Goal: Task Accomplishment & Management: Manage account settings

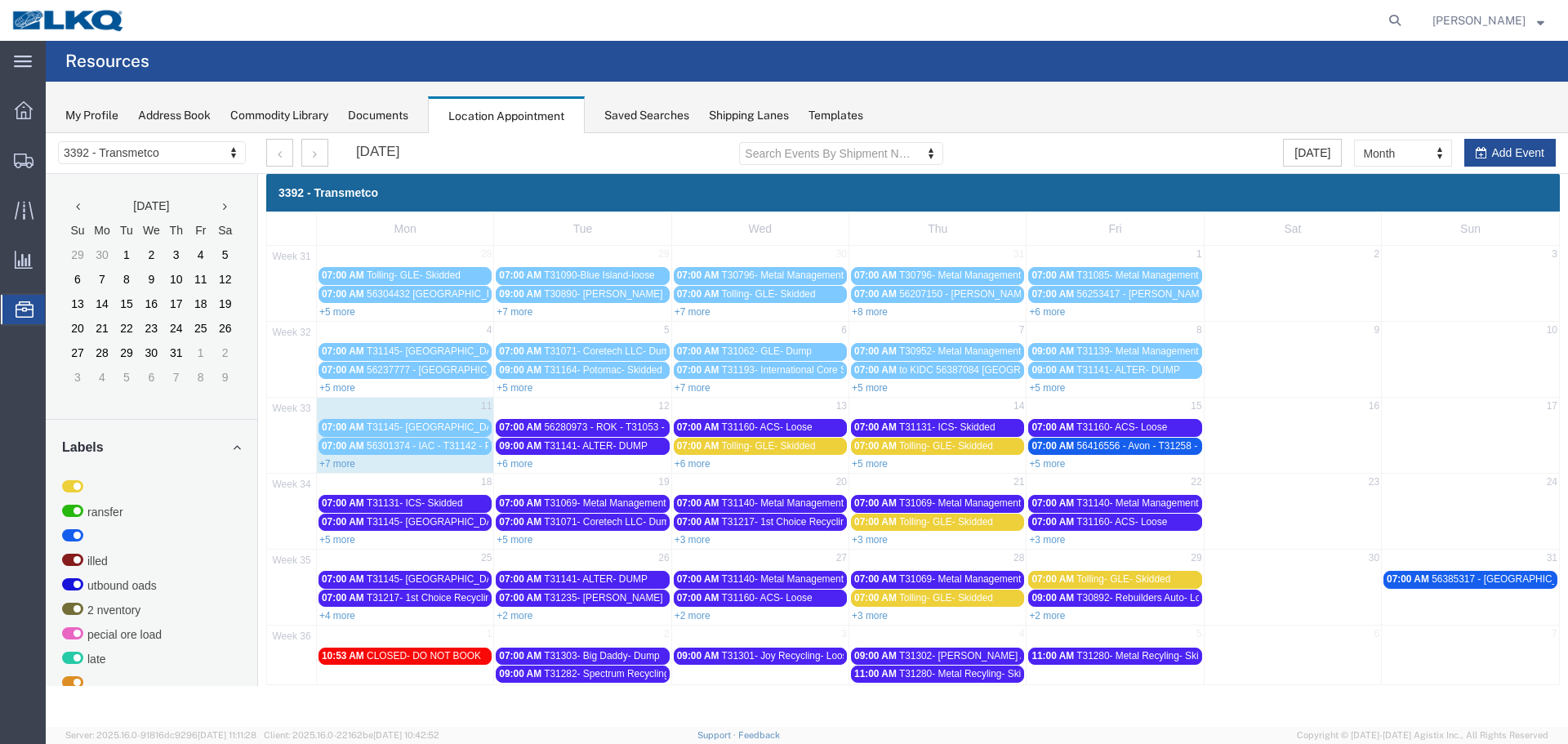
click at [346, 461] on link "+7 more" at bounding box center [337, 464] width 36 height 12
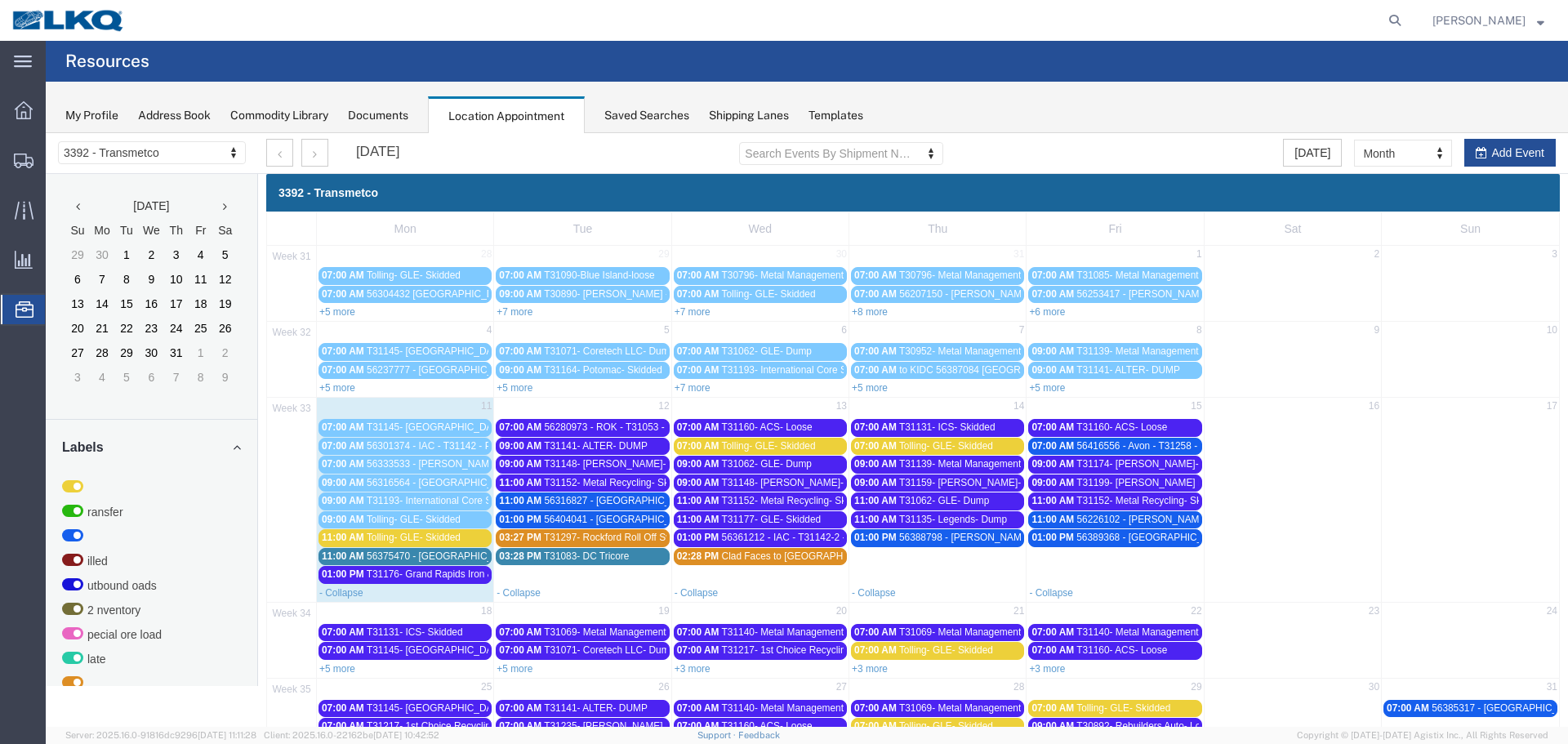
click at [414, 556] on span "56375470 - [GEOGRAPHIC_DATA] - T31227 - Palletized" at bounding box center [489, 557] width 245 height 12
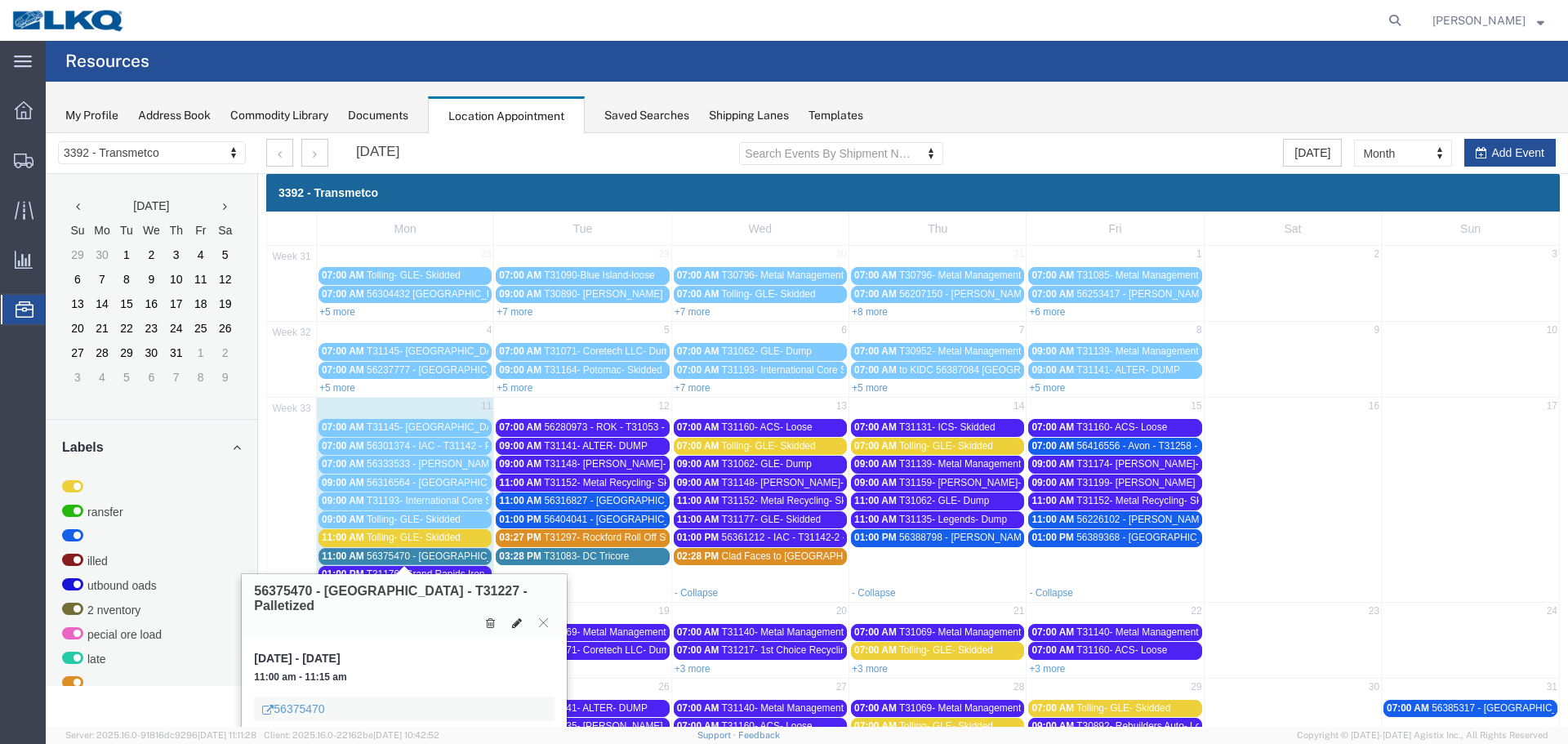
click at [516, 618] on icon at bounding box center [517, 623] width 10 height 12
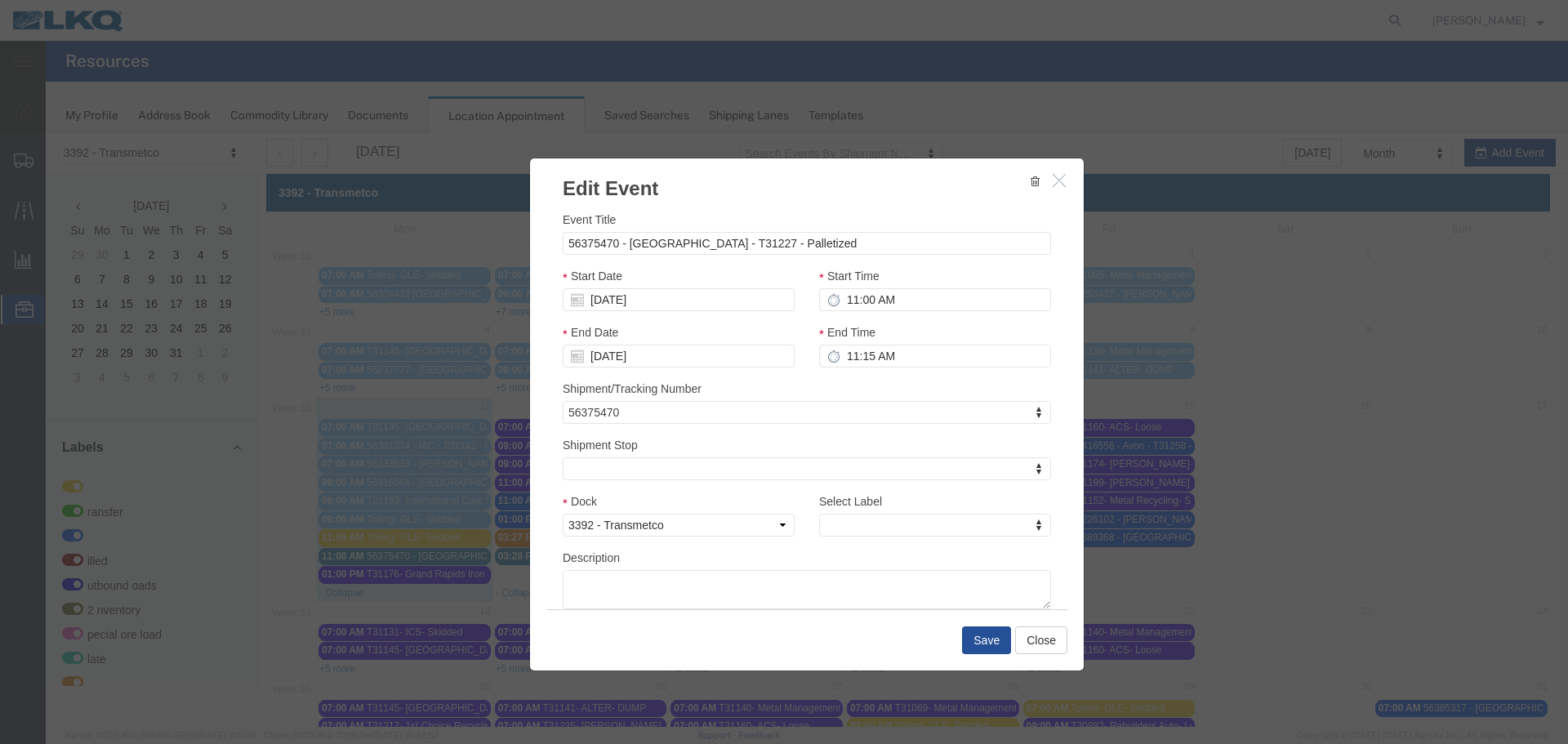
select select
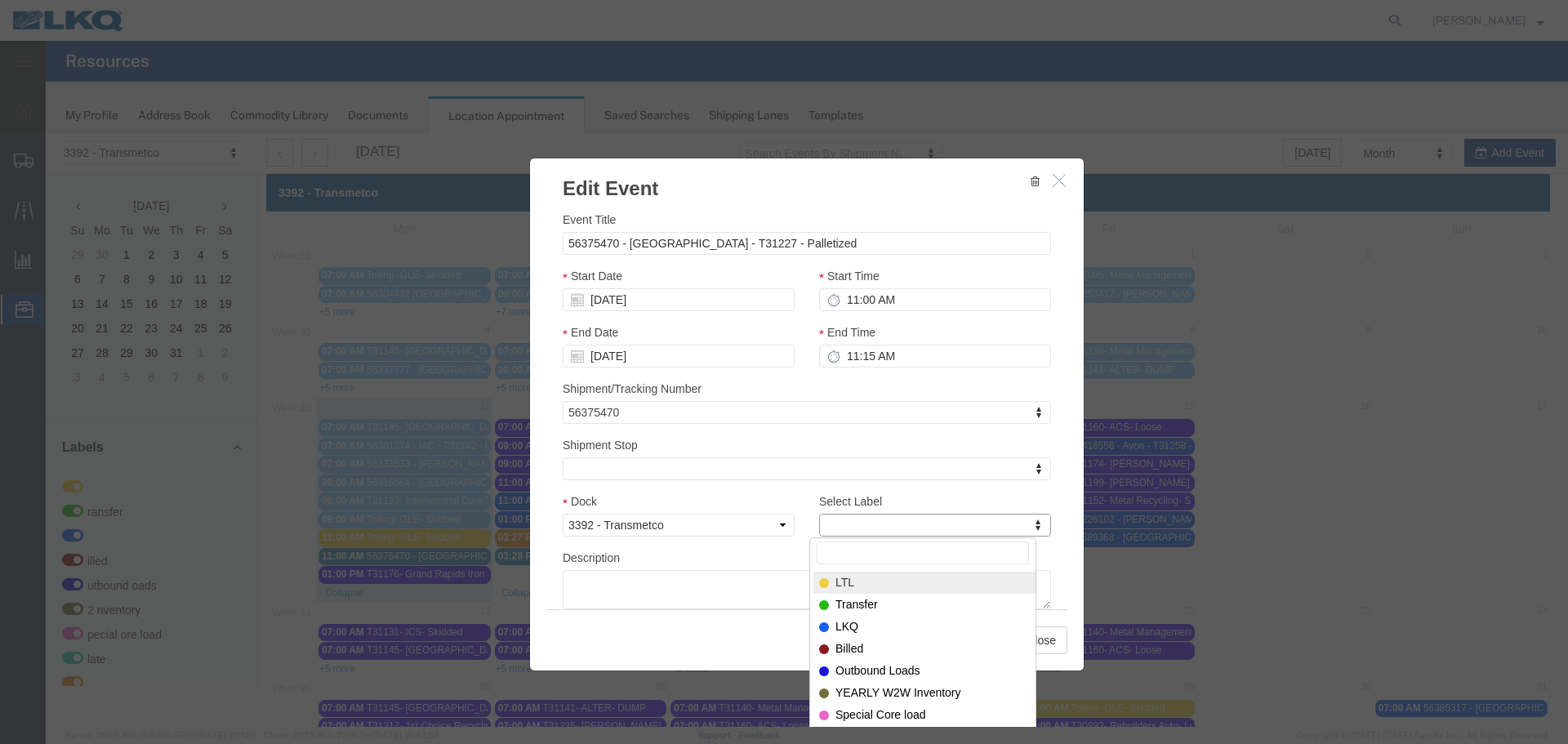
drag, startPoint x: 924, startPoint y: 658, endPoint x: 878, endPoint y: 525, distance: 140.7
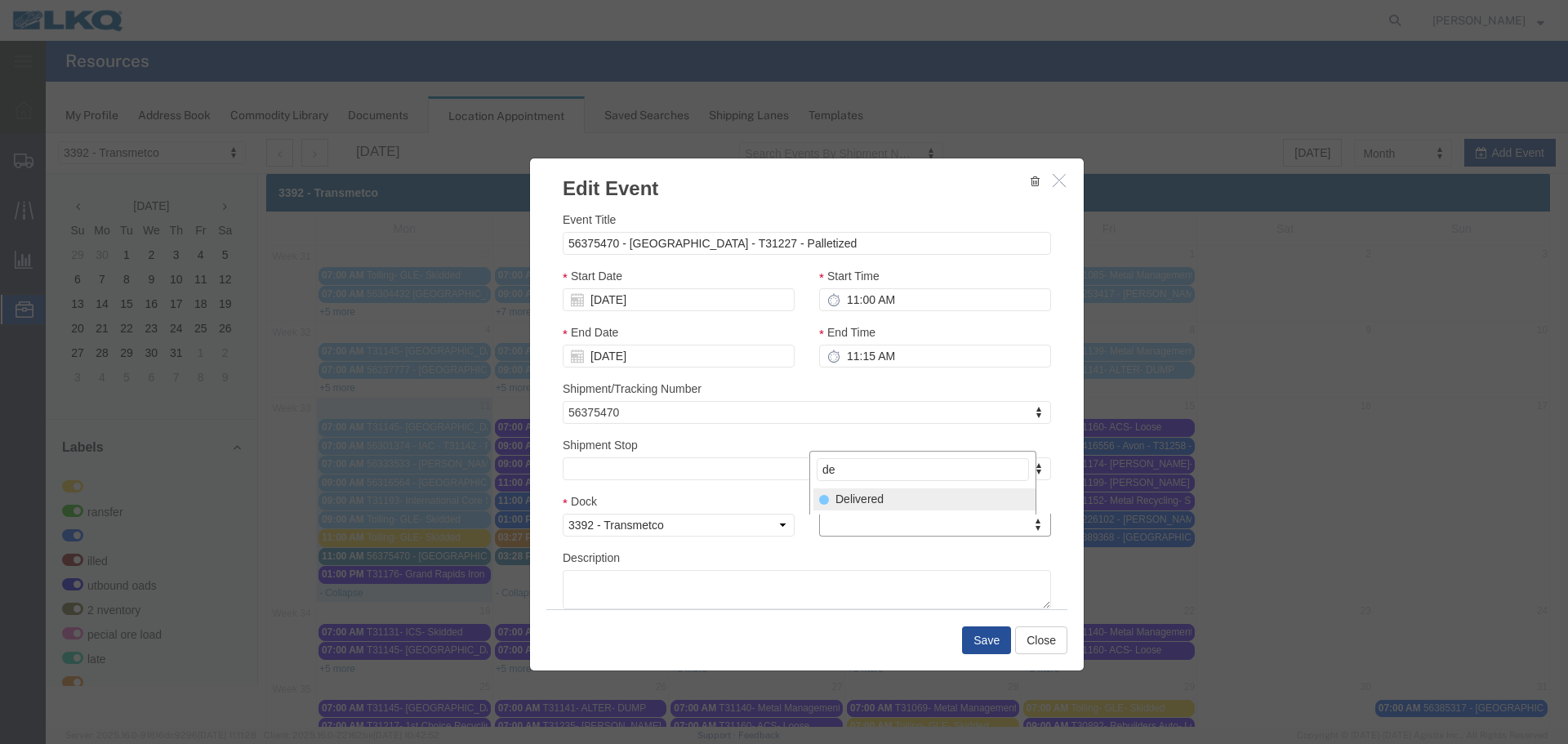
type input "de"
select select "40"
click at [972, 637] on button "Save" at bounding box center [986, 640] width 49 height 27
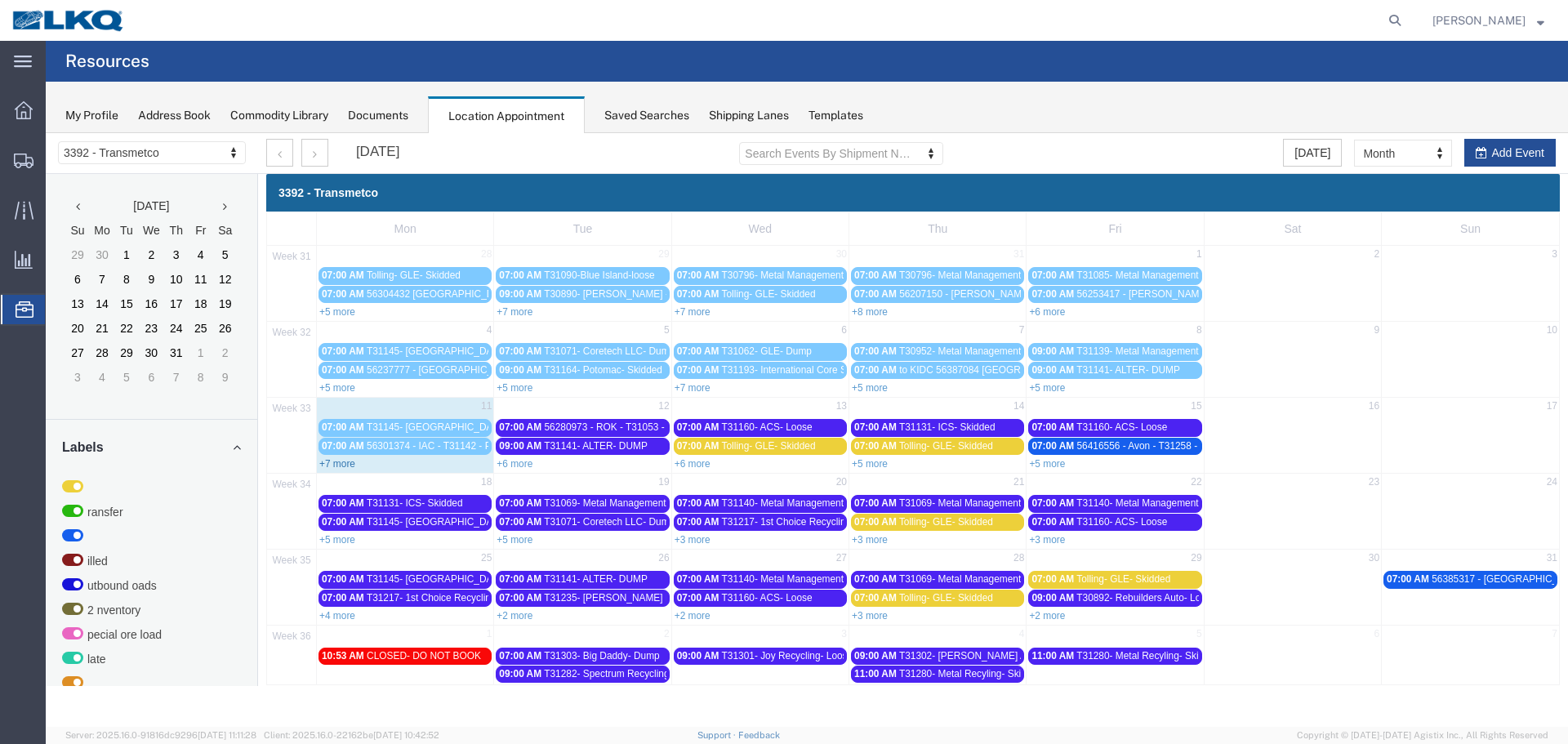
click at [321, 462] on link "+7 more" at bounding box center [337, 464] width 36 height 12
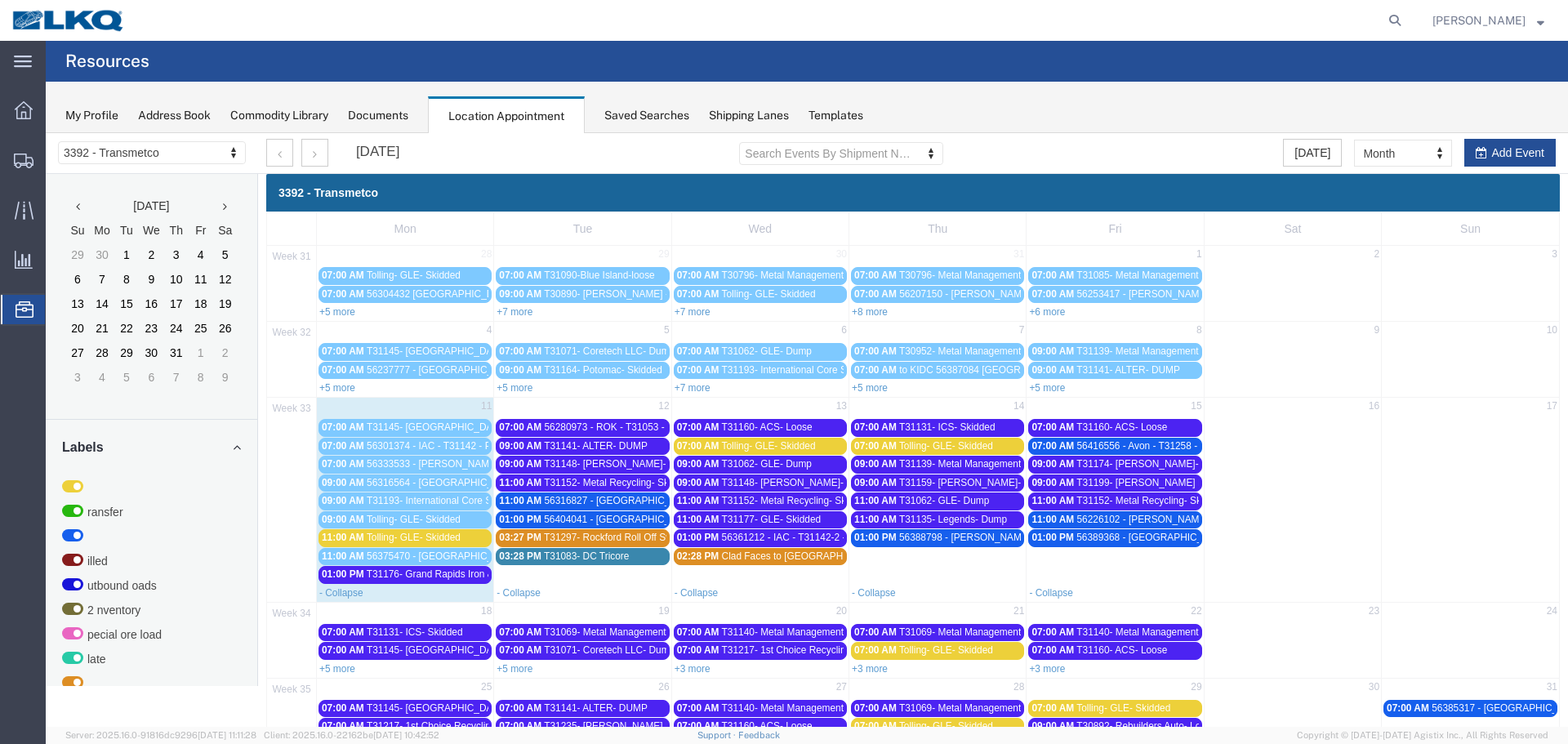
click at [416, 573] on span "T31176- Grand Rapids Iron & Metal- Dump" at bounding box center [459, 574] width 185 height 12
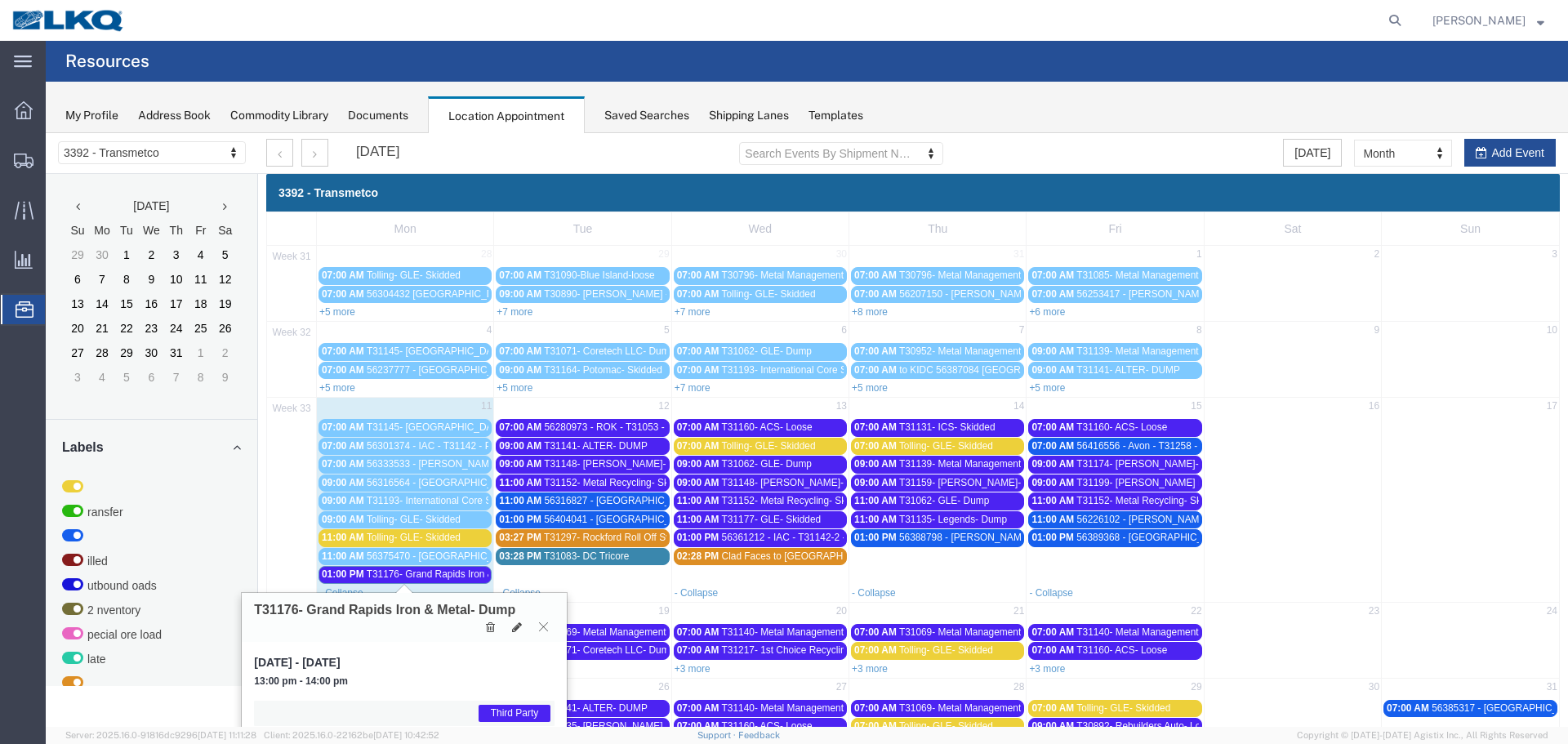
click at [539, 627] on icon at bounding box center [543, 627] width 9 height 10
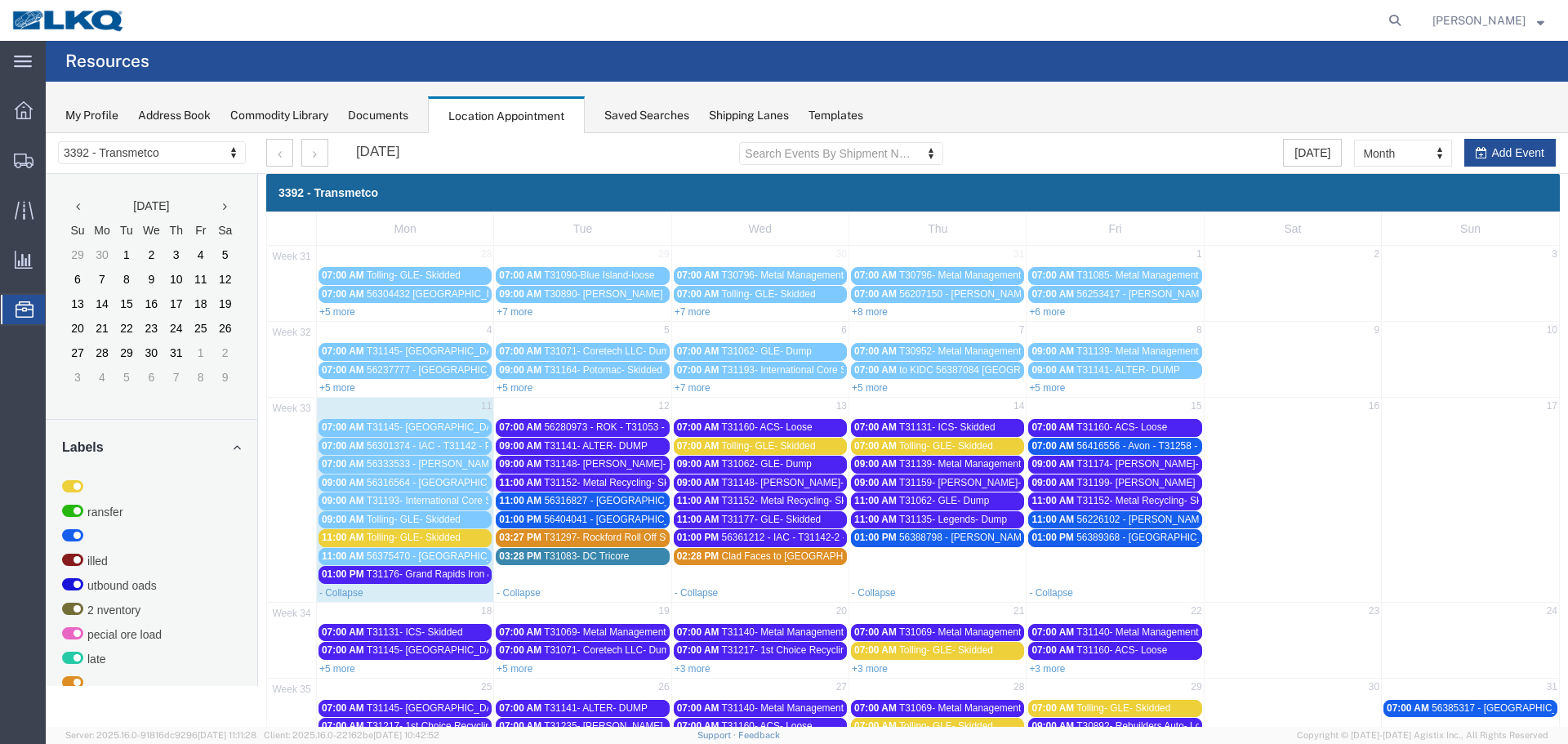
click at [400, 538] on span "Tolling- GLE- Skidded" at bounding box center [413, 538] width 94 height 12
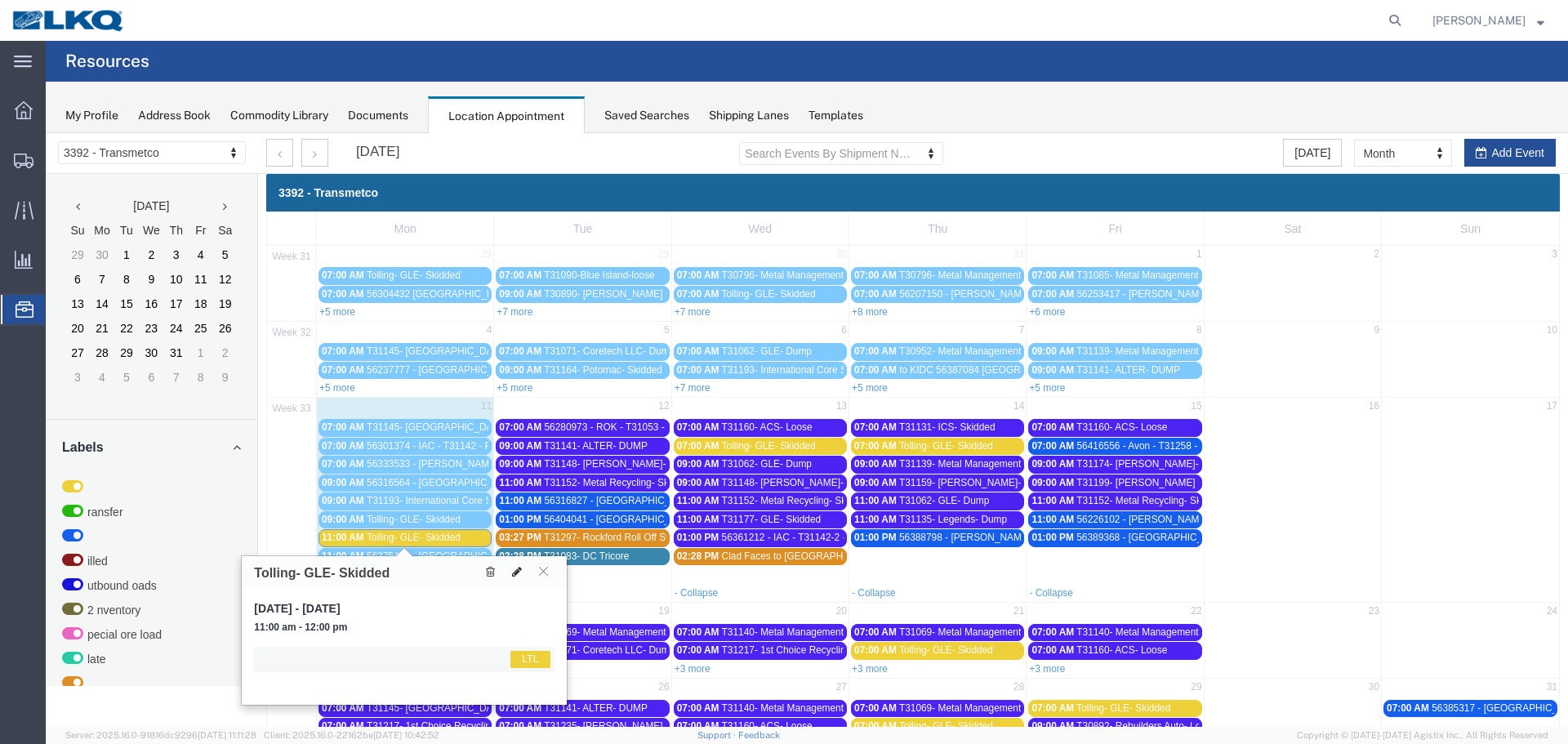
click at [518, 573] on icon at bounding box center [517, 572] width 10 height 12
select select "1"
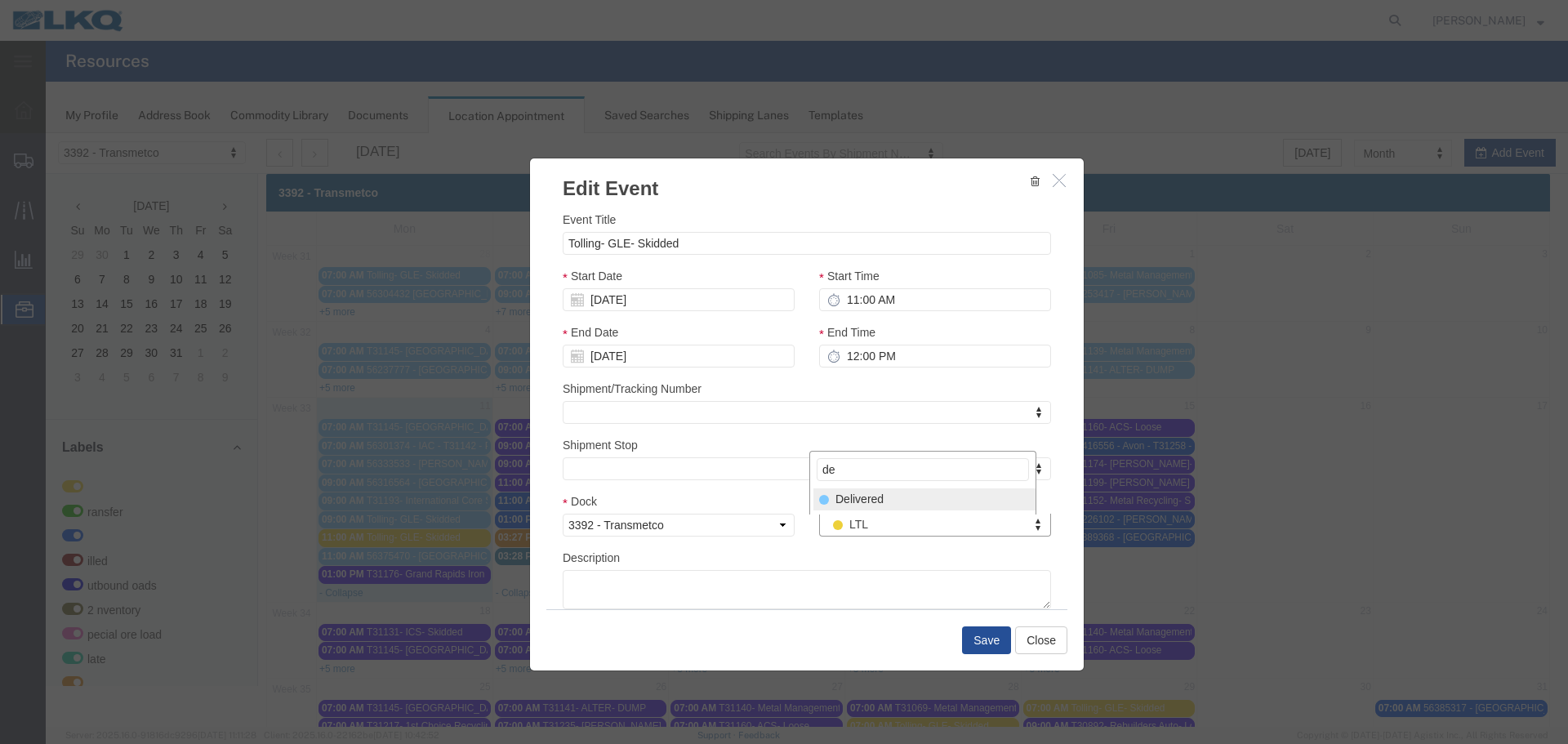
type input "de"
drag, startPoint x: 871, startPoint y: 501, endPoint x: 947, endPoint y: 615, distance: 137.0
select select "40"
click at [985, 640] on button "Save" at bounding box center [986, 640] width 49 height 27
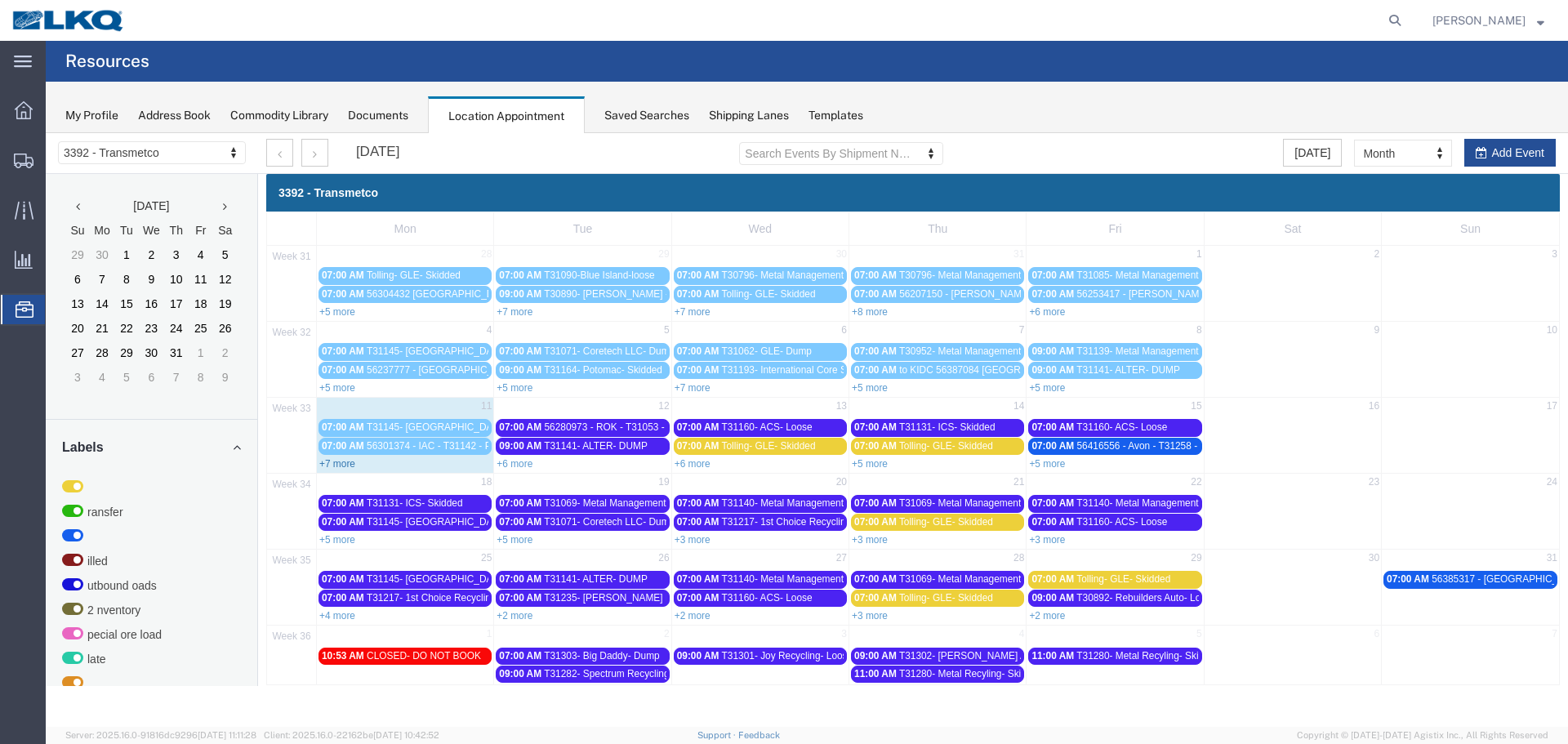
click at [325, 463] on link "+7 more" at bounding box center [337, 464] width 36 height 12
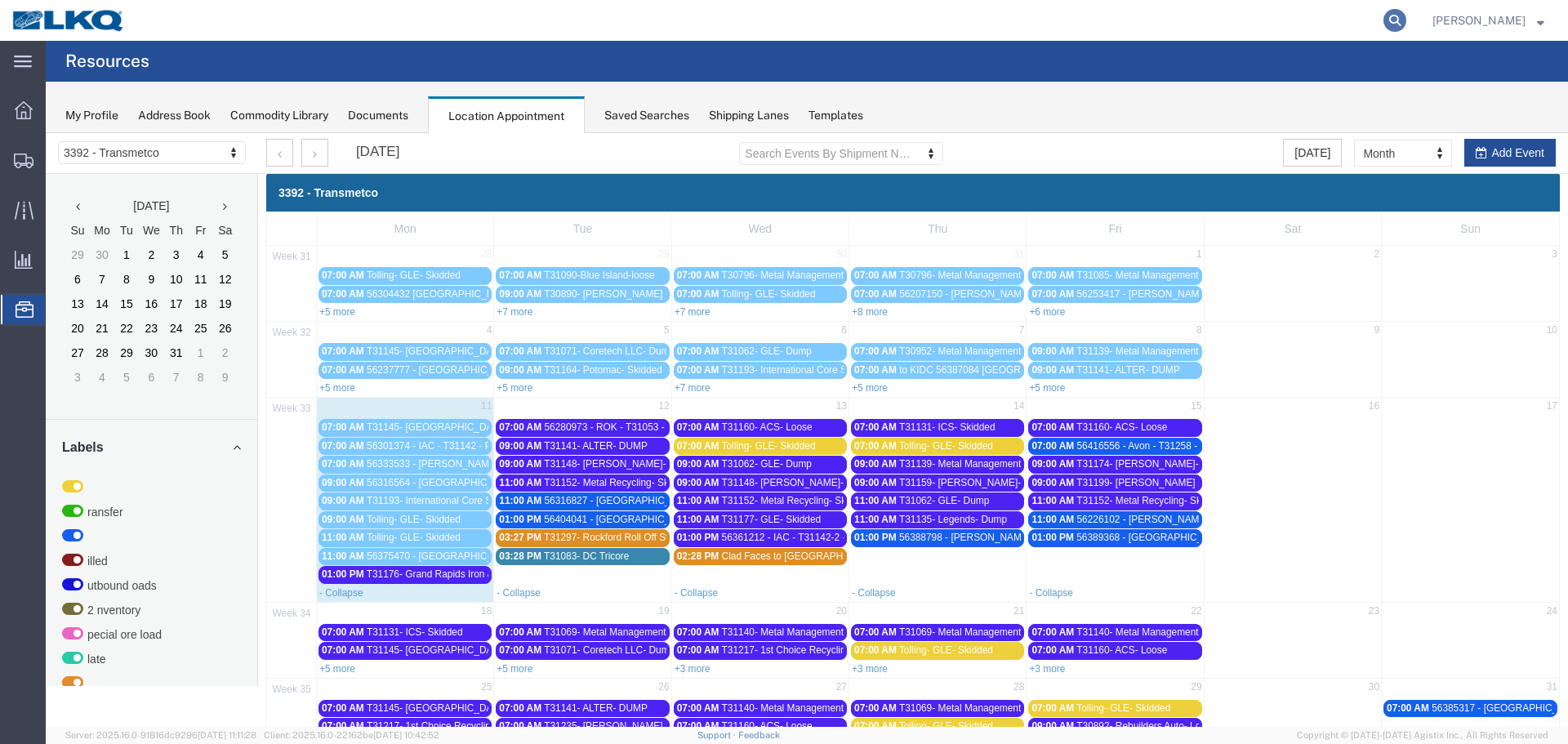
click at [1389, 27] on icon at bounding box center [1394, 20] width 22 height 22
type input "56316564"
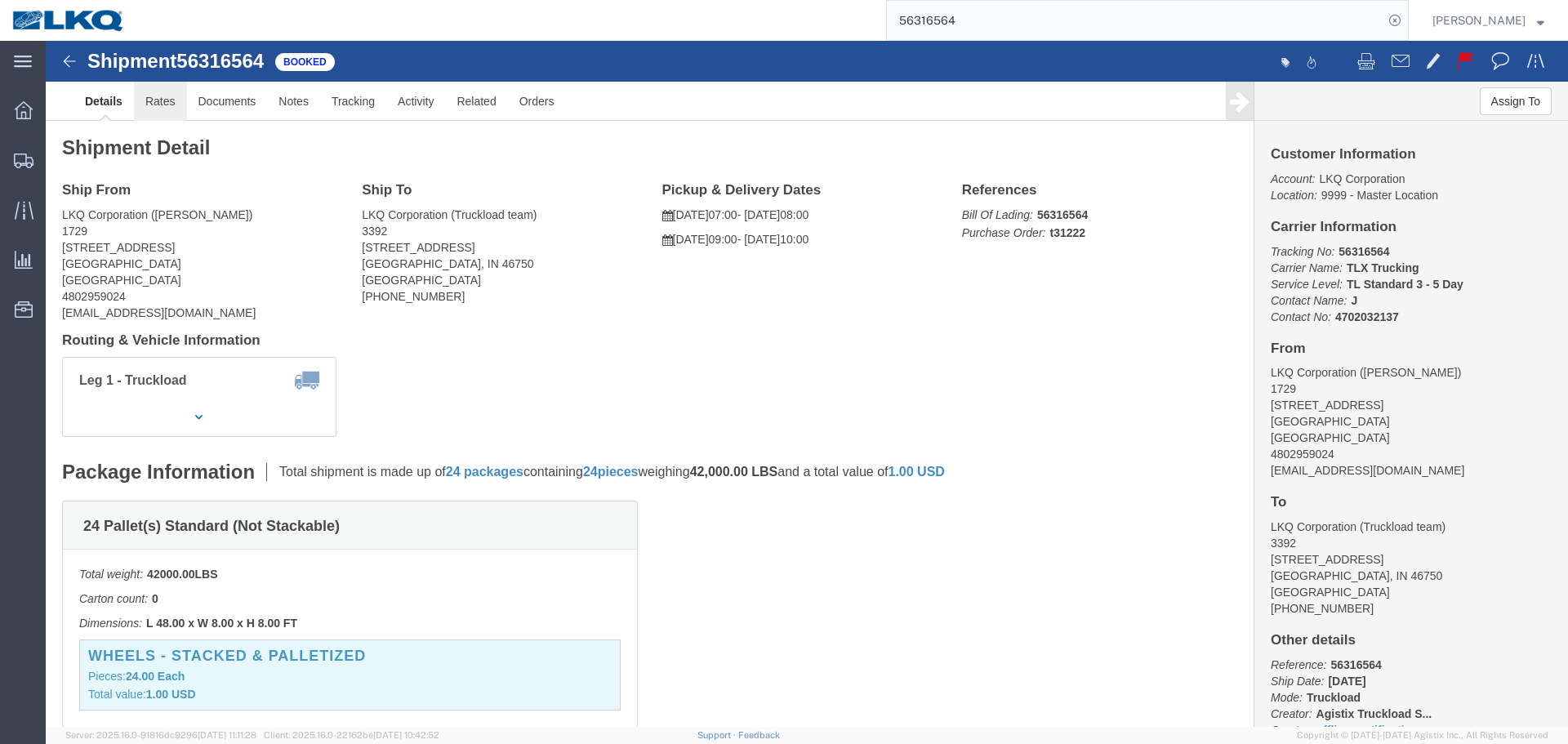
click link "Rates"
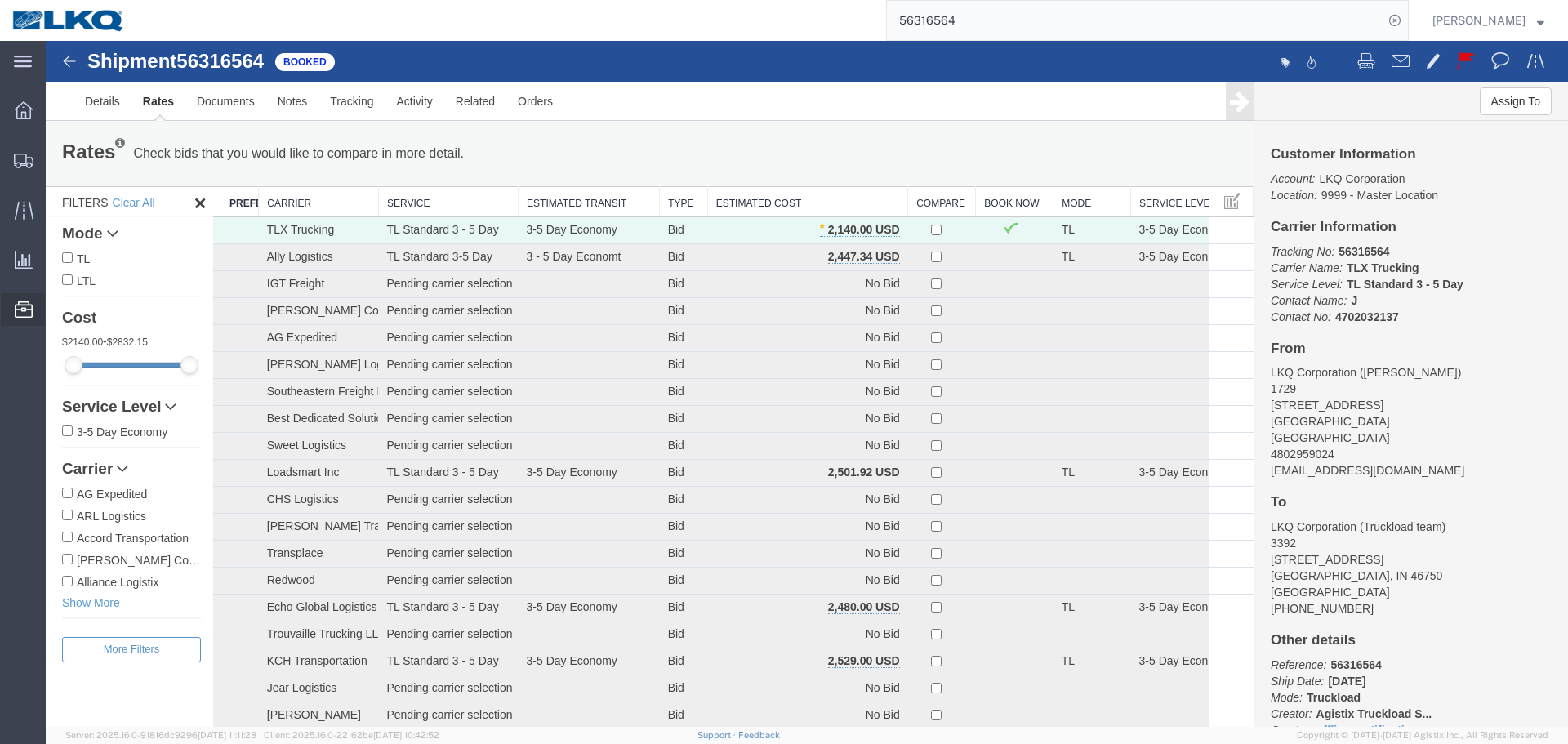
click at [0, 0] on span "Location Appointment" at bounding box center [0, 0] width 0 height 0
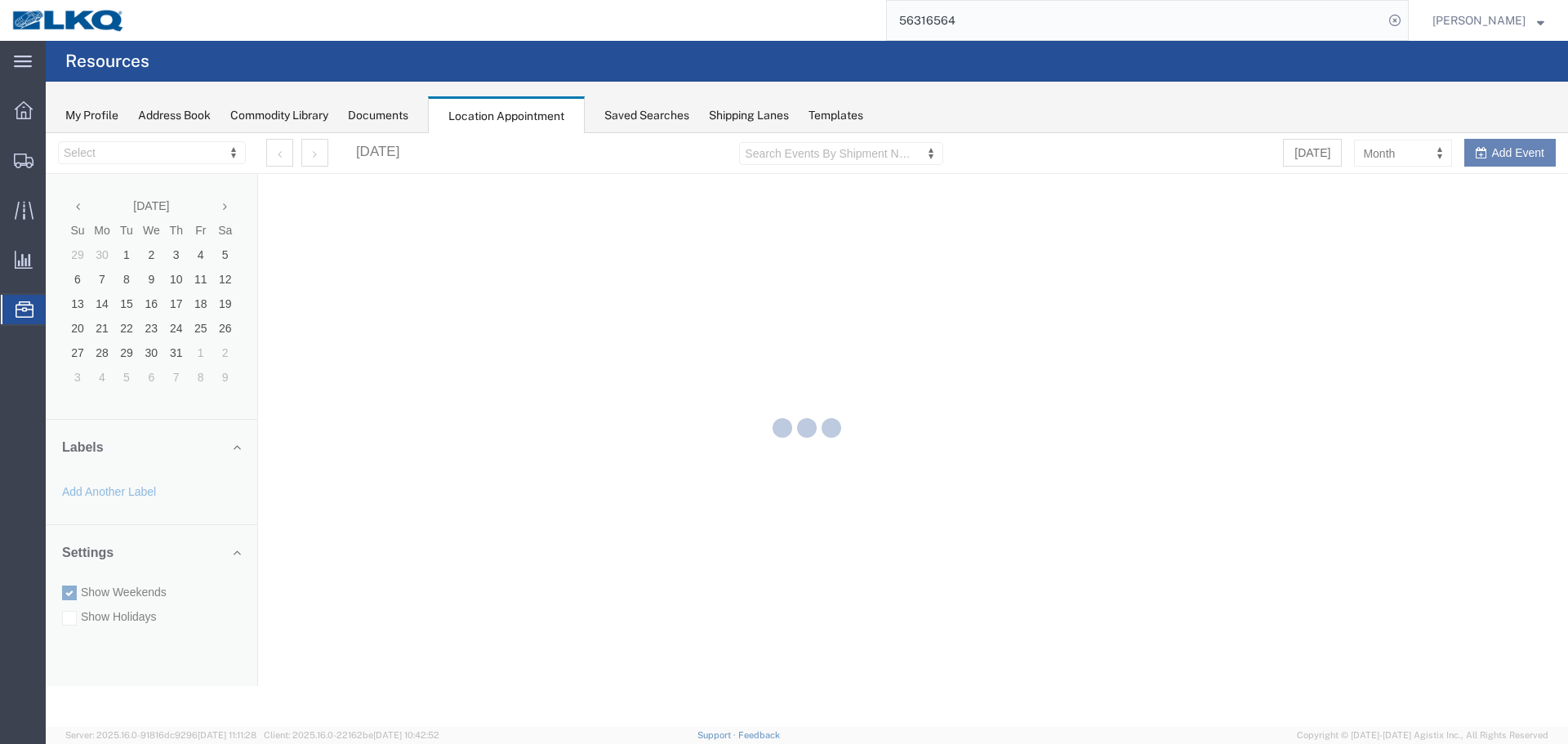
select select "28018"
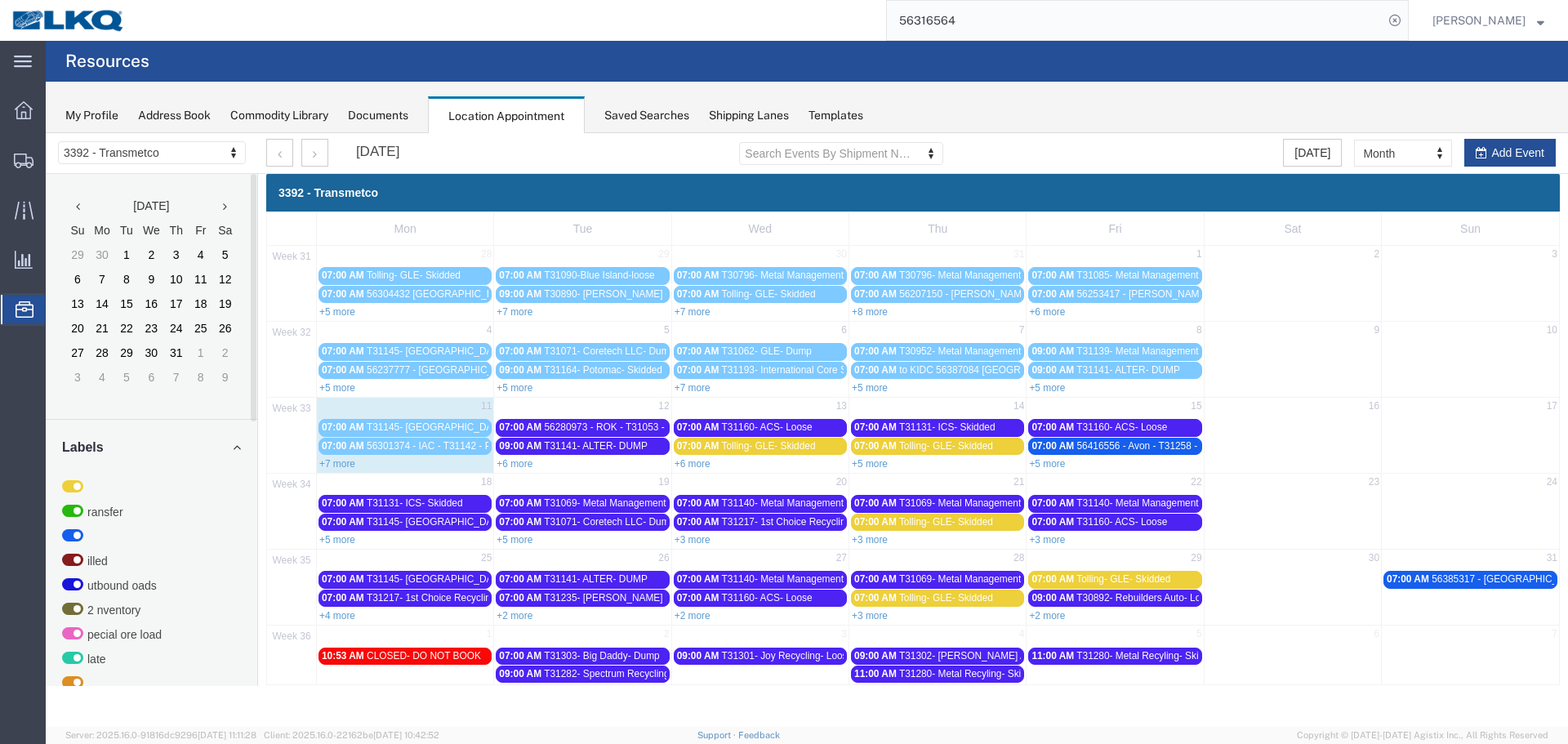
click at [344, 463] on link "+7 more" at bounding box center [337, 464] width 36 height 12
